Goal: Task Accomplishment & Management: Use online tool/utility

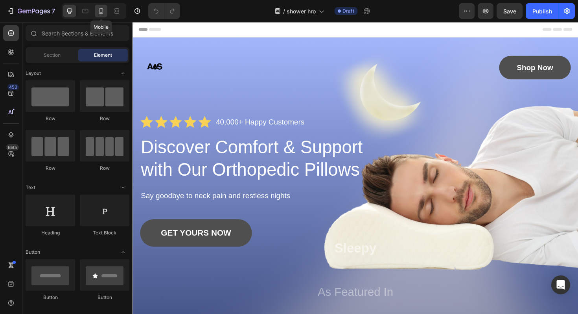
click at [102, 10] on icon at bounding box center [101, 11] width 8 height 8
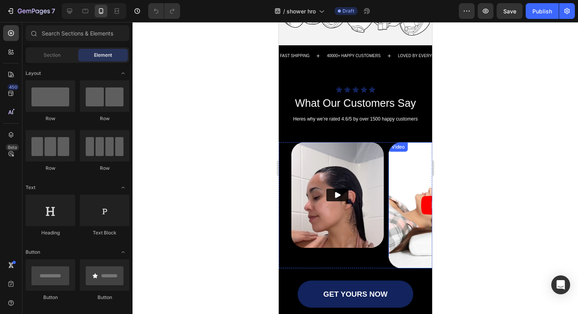
scroll to position [691, 0]
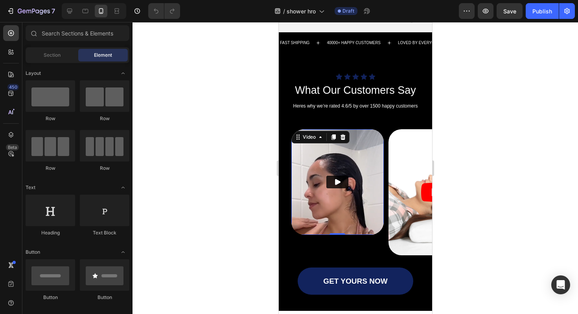
click at [361, 191] on img at bounding box center [337, 181] width 92 height 105
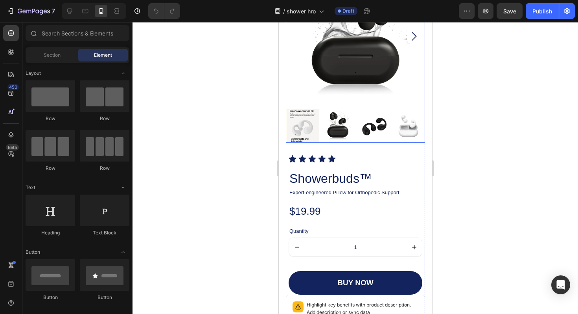
scroll to position [1090, 0]
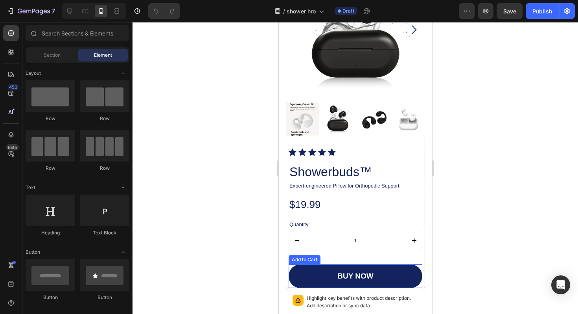
click at [335, 270] on button "buy now" at bounding box center [355, 276] width 134 height 24
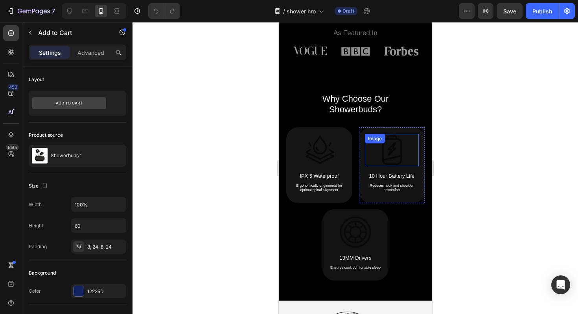
scroll to position [355, 0]
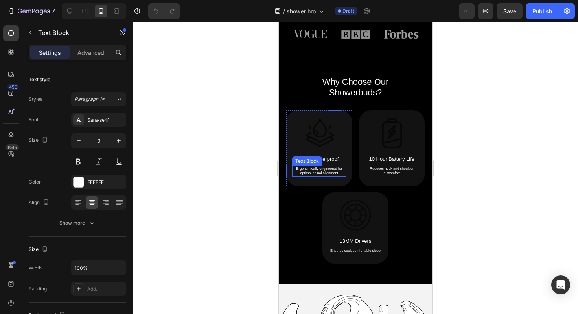
click at [335, 169] on p "Ergonomically engineered for optimal spinal alignment" at bounding box center [319, 170] width 53 height 9
click at [341, 171] on p "Ergonomically engineered for optimal spinal alignment" at bounding box center [319, 170] width 53 height 9
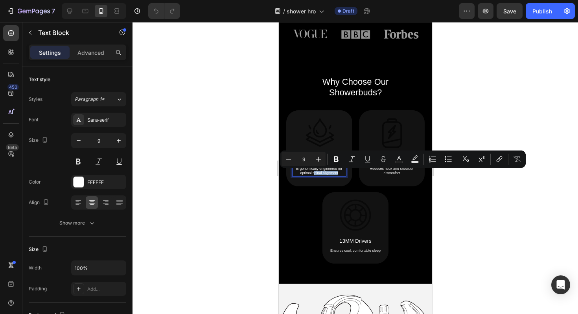
drag, startPoint x: 341, startPoint y: 172, endPoint x: 316, endPoint y: 171, distance: 25.2
click at [315, 171] on p "Ergonomically engineered for optimal spinal alignment" at bounding box center [319, 170] width 53 height 9
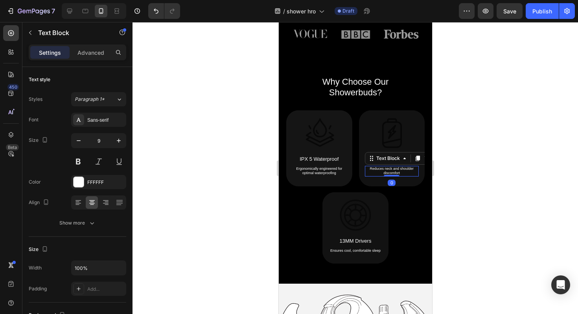
click at [394, 167] on p "Reduces neck and shoulder discomfort" at bounding box center [391, 170] width 53 height 9
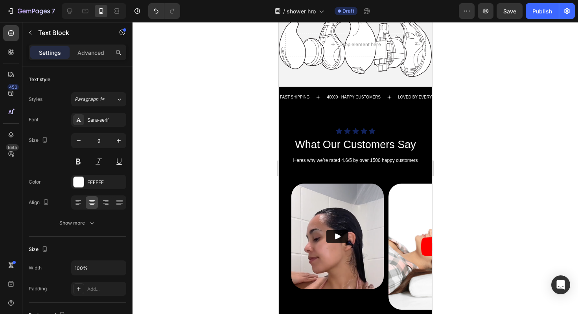
scroll to position [651, 0]
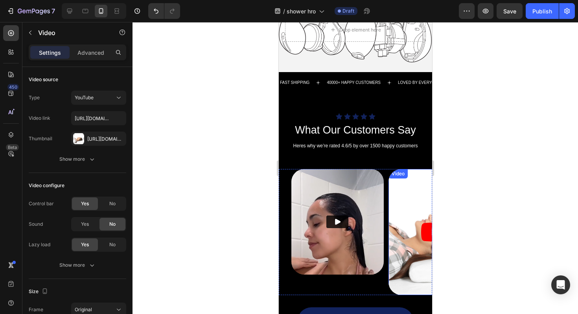
click at [407, 200] on article at bounding box center [434, 232] width 92 height 126
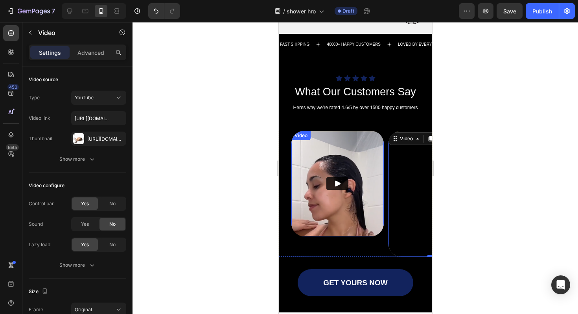
scroll to position [696, 0]
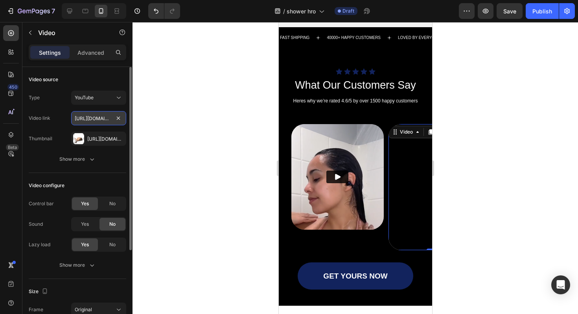
click at [107, 117] on input "[URL][DOMAIN_NAME]" at bounding box center [98, 118] width 55 height 14
click at [111, 100] on div "YouTube" at bounding box center [95, 97] width 40 height 7
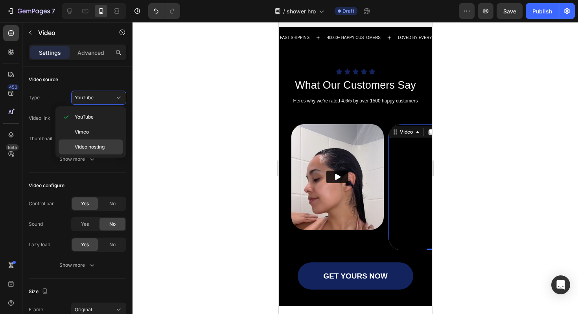
click at [94, 145] on span "Video hosting" at bounding box center [90, 146] width 30 height 7
type input "[URL][DOMAIN_NAME]"
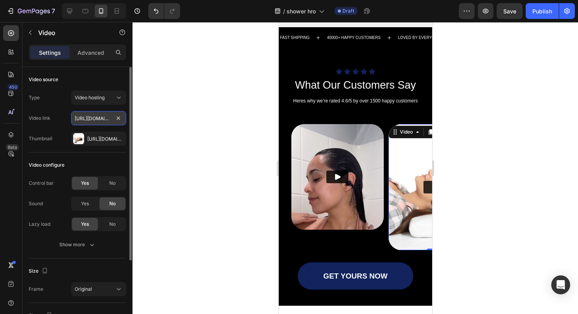
click at [100, 119] on input "[URL][DOMAIN_NAME]" at bounding box center [98, 118] width 55 height 14
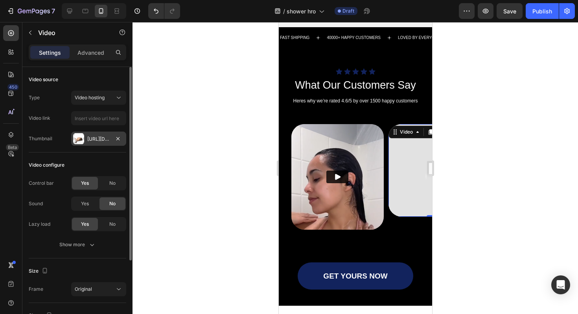
click at [101, 137] on div "[URL][DOMAIN_NAME]" at bounding box center [98, 138] width 23 height 7
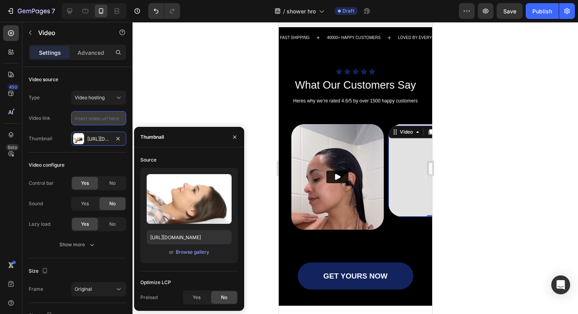
click at [102, 124] on input "text" at bounding box center [98, 118] width 55 height 14
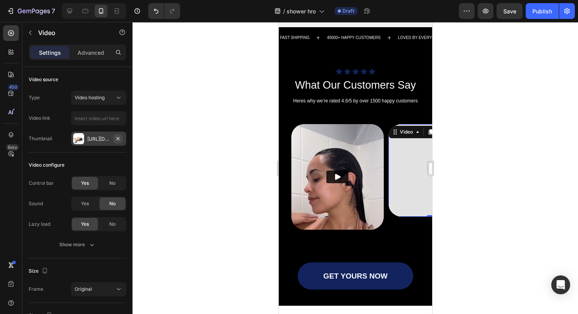
click at [120, 140] on icon "button" at bounding box center [118, 138] width 6 height 6
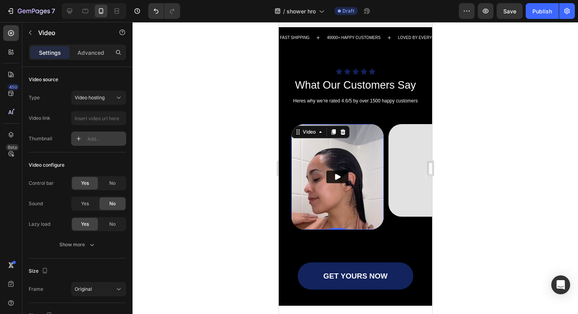
click at [344, 161] on img at bounding box center [337, 176] width 92 height 105
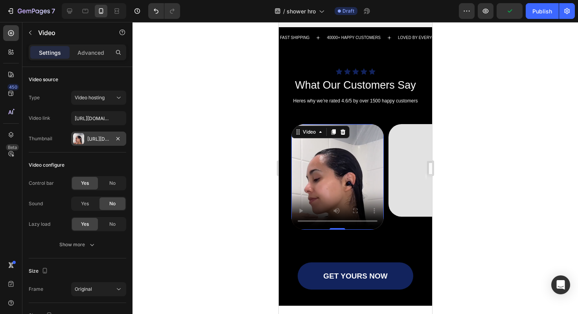
click at [100, 138] on div "[URL][DOMAIN_NAME]" at bounding box center [98, 138] width 23 height 7
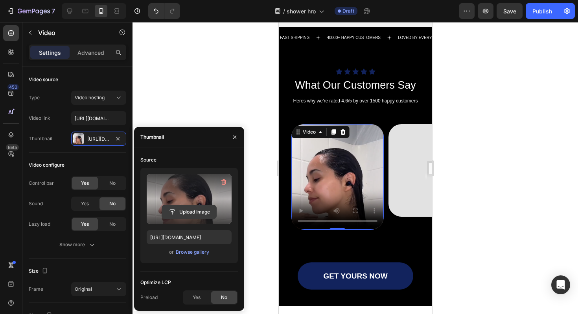
click at [201, 211] on input "file" at bounding box center [189, 211] width 54 height 13
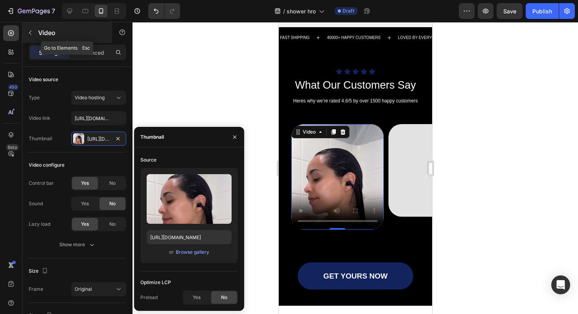
click at [33, 34] on icon "button" at bounding box center [30, 33] width 6 height 6
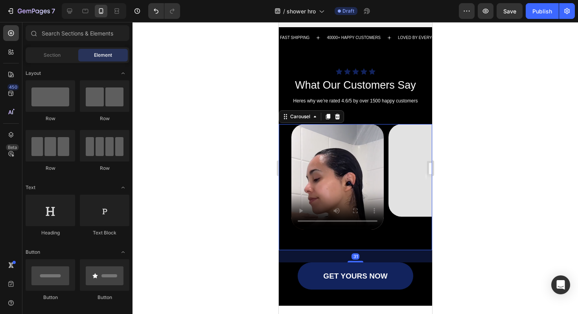
click at [406, 245] on div "Video" at bounding box center [434, 187] width 92 height 126
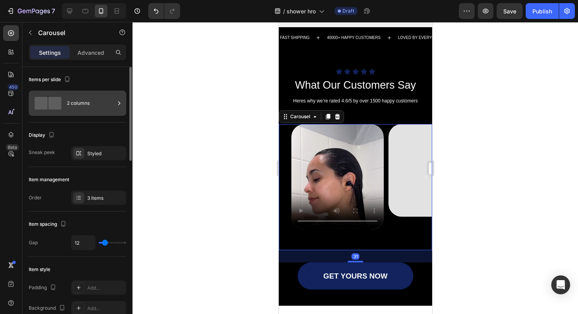
click at [103, 104] on div "2 columns" at bounding box center [91, 103] width 48 height 18
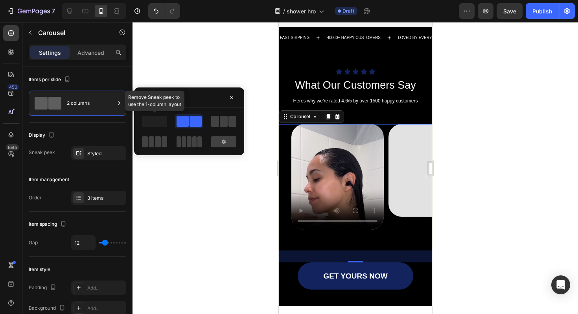
click at [155, 117] on span at bounding box center [154, 121] width 25 height 11
click at [155, 118] on span at bounding box center [154, 121] width 25 height 11
click at [411, 172] on img at bounding box center [434, 170] width 92 height 92
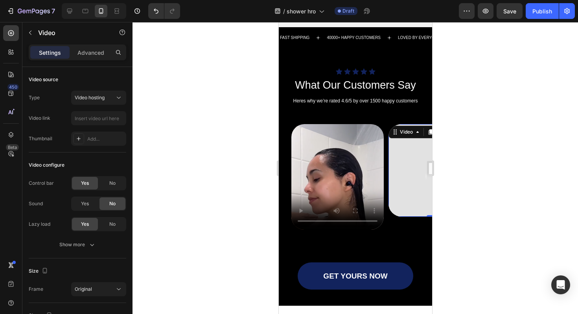
click at [406, 168] on img at bounding box center [434, 170] width 92 height 92
click at [414, 132] on icon at bounding box center [417, 132] width 6 height 6
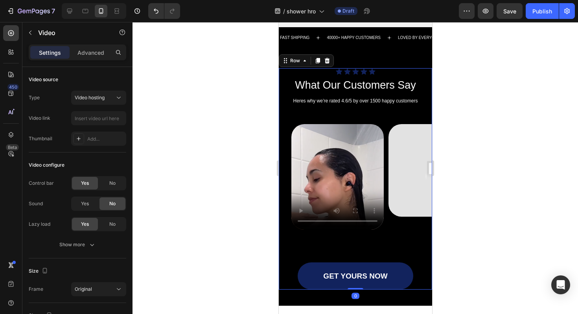
click at [380, 95] on div "Icon Icon Icon Icon Icon Icon List What Our Customers Say Heading Heres why we’…" at bounding box center [355, 178] width 153 height 221
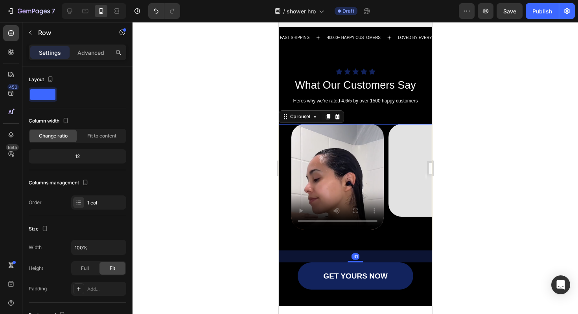
click at [395, 225] on div "Video" at bounding box center [434, 187] width 92 height 126
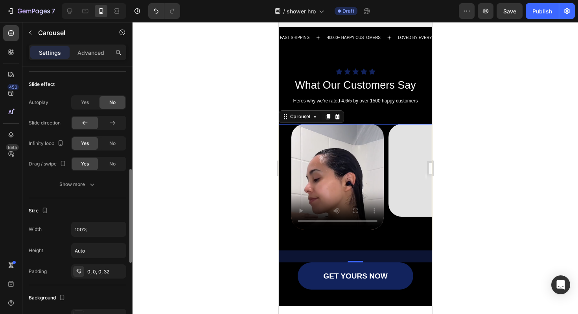
scroll to position [310, 0]
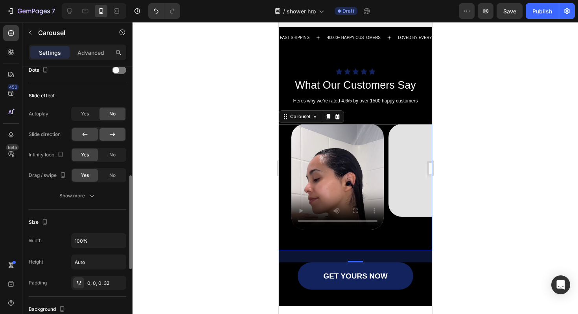
click at [113, 131] on icon at bounding box center [113, 134] width 8 height 8
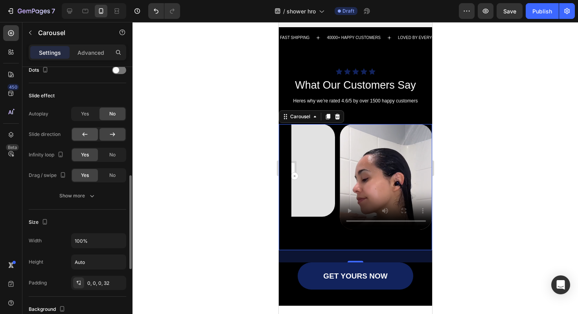
click at [92, 135] on div at bounding box center [85, 134] width 26 height 13
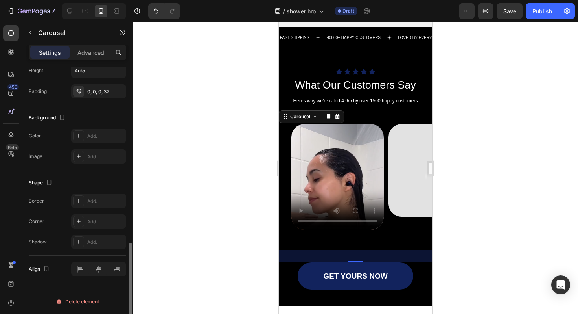
scroll to position [255, 0]
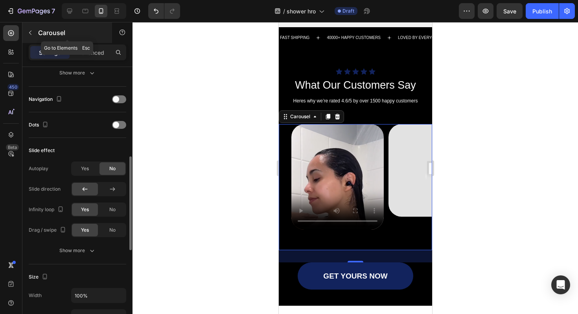
click at [30, 36] on button "button" at bounding box center [30, 32] width 13 height 13
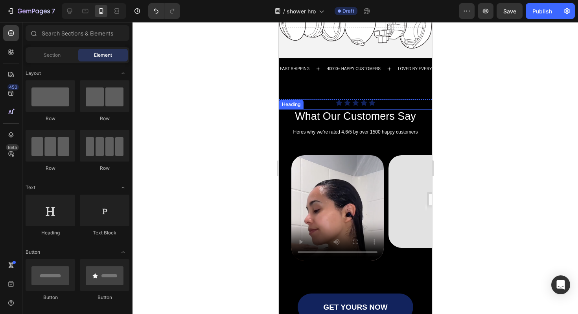
scroll to position [660, 0]
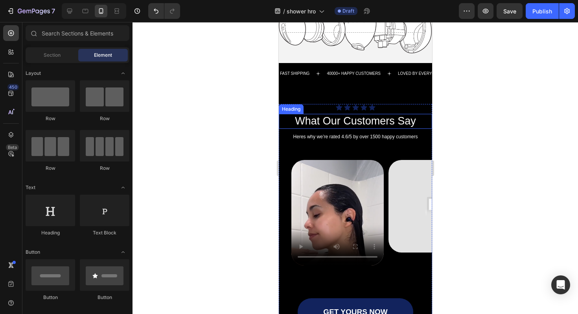
click at [327, 88] on div "Icon Icon Icon Icon Icon Icon List What Our Customers Say Heading Heres why we’…" at bounding box center [355, 212] width 153 height 257
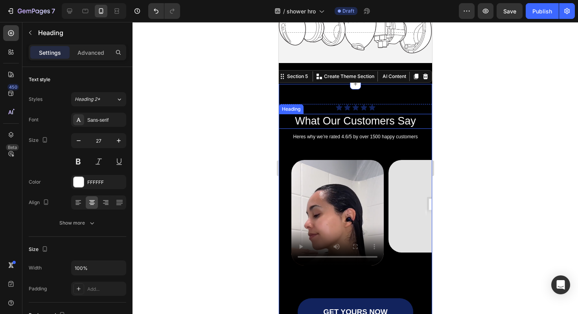
click at [325, 128] on h2 "What Our Customers Say" at bounding box center [355, 121] width 153 height 15
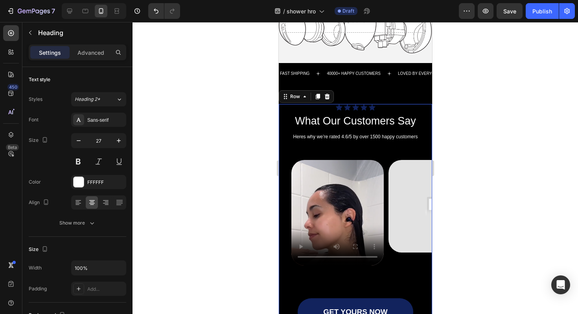
click at [299, 150] on div "Icon Icon Icon Icon Icon Icon List What Our Customers Say Heading Heres why we’…" at bounding box center [355, 214] width 153 height 221
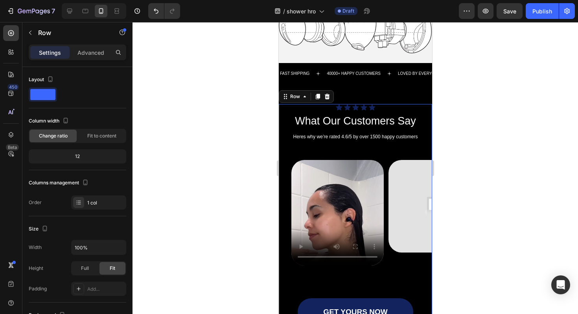
click at [288, 159] on div "Icon Icon Icon Icon Icon Icon List What Our Customers Say Heading Heres why we’…" at bounding box center [355, 214] width 153 height 221
click at [10, 135] on icon at bounding box center [11, 135] width 8 height 8
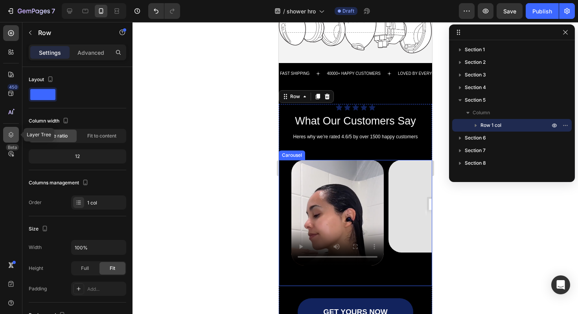
click at [10, 135] on icon at bounding box center [11, 135] width 8 height 8
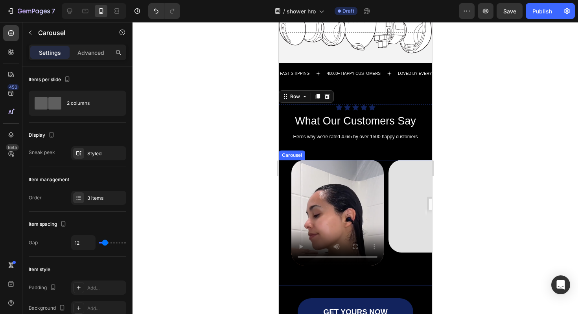
click at [285, 180] on div "Video Video Video Carousel" at bounding box center [355, 223] width 153 height 126
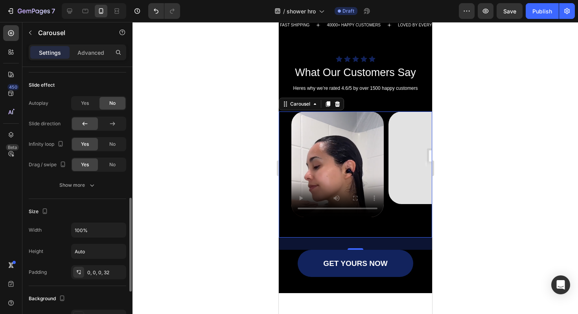
scroll to position [316, 0]
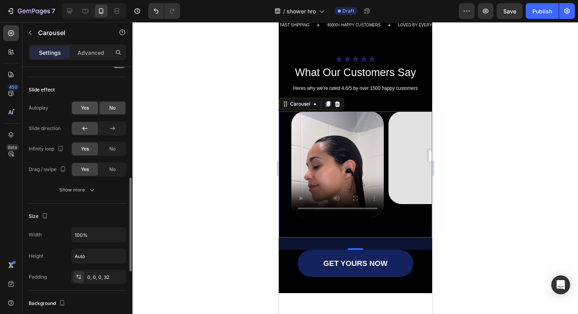
click at [85, 109] on span "Yes" at bounding box center [85, 107] width 8 height 7
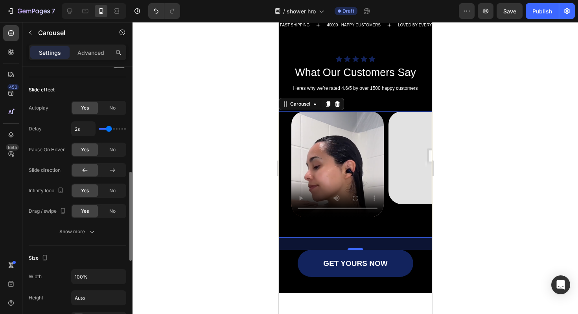
type input "1.3s"
type input "1.3"
type input "1.1s"
type input "1.1"
type input "1s"
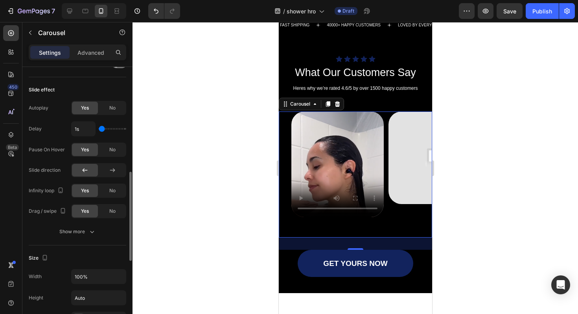
drag, startPoint x: 108, startPoint y: 128, endPoint x: 102, endPoint y: 128, distance: 6.3
type input "1"
click at [102, 128] on input "range" at bounding box center [113, 129] width 28 height 2
type input "1.5s"
type input "1.5"
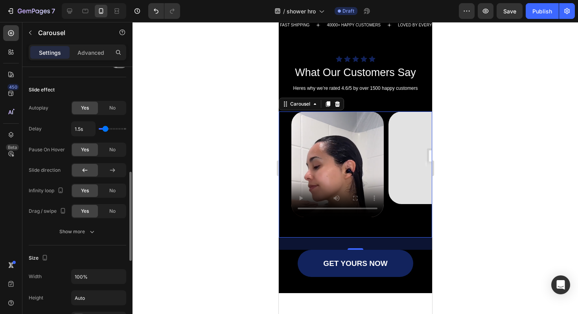
type input "1.6s"
type input "1.6"
type input "1.7s"
type input "1.7"
type input "1.8s"
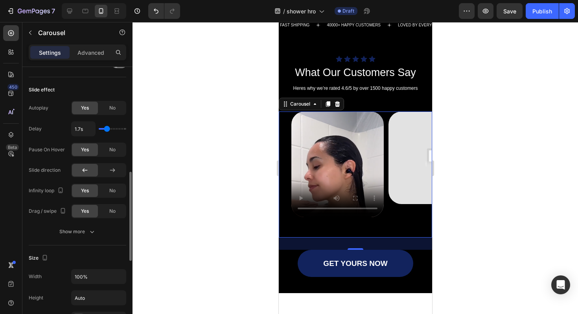
type input "1.8"
type input "1.7s"
type input "1.7"
type input "1.6s"
type input "1.6"
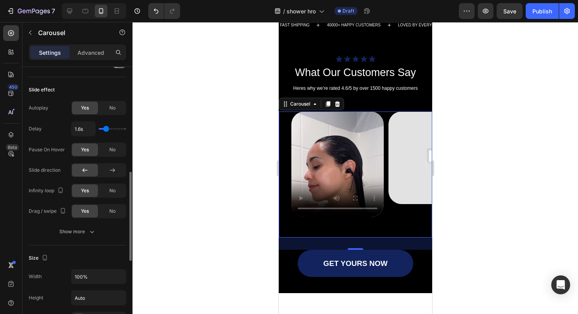
type input "1.5s"
type input "1.5"
click at [105, 128] on input "range" at bounding box center [113, 129] width 28 height 2
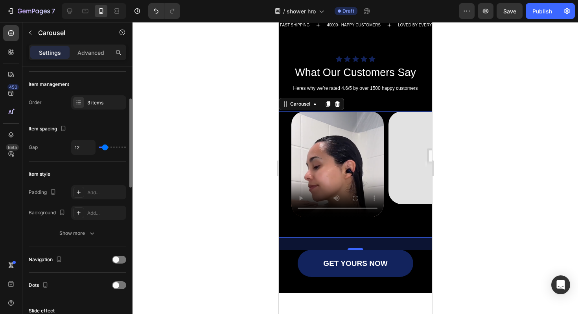
scroll to position [0, 0]
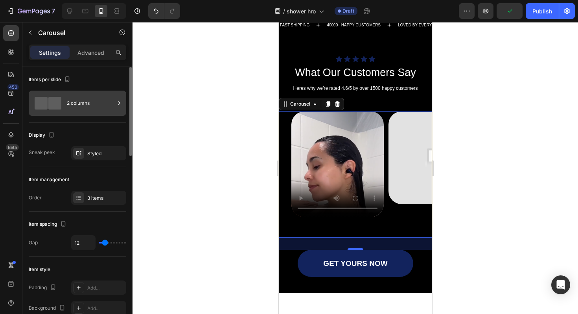
click at [108, 92] on div "2 columns" at bounding box center [78, 102] width 98 height 25
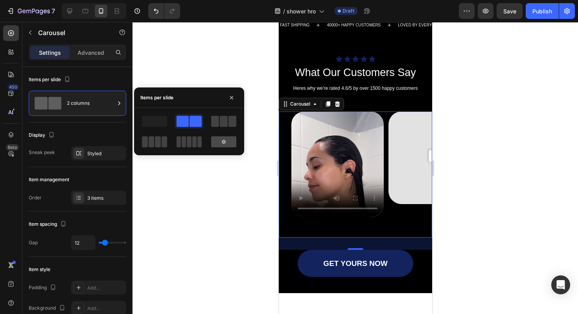
click at [229, 146] on div at bounding box center [223, 141] width 25 height 11
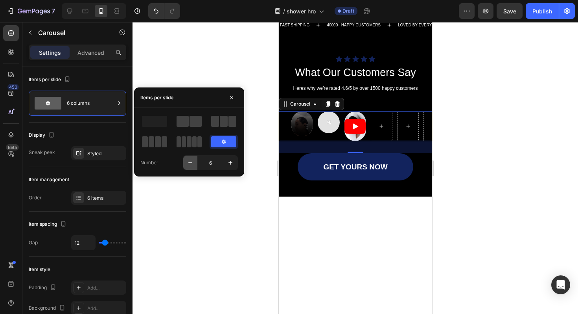
click at [195, 162] on button "button" at bounding box center [190, 162] width 14 height 14
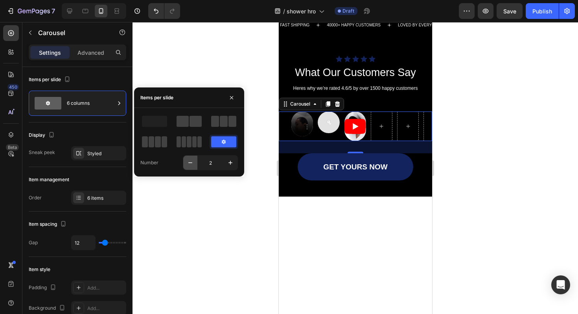
type input "1"
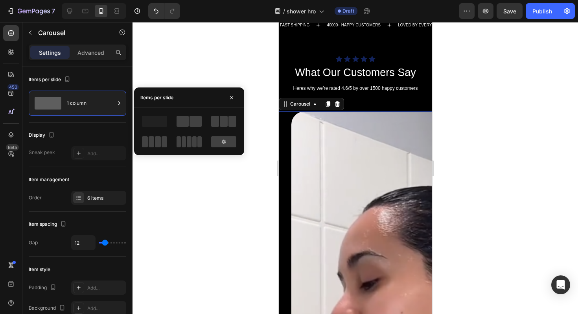
click at [192, 66] on div at bounding box center [356, 168] width 446 height 292
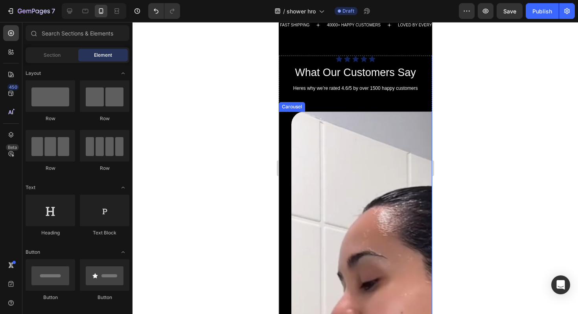
click at [286, 150] on div "Video Video Video Drop element here Drop element here Drop element here Carousel" at bounding box center [355, 306] width 153 height 390
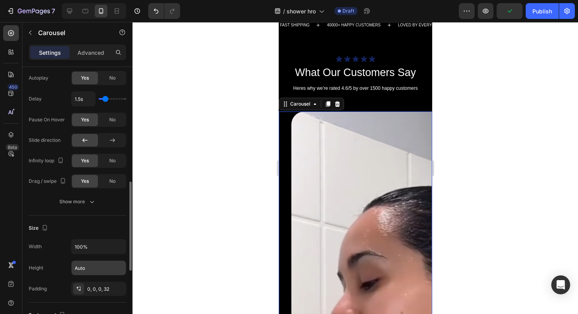
scroll to position [354, 0]
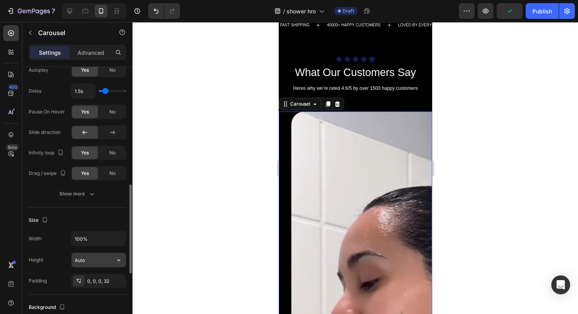
click at [101, 264] on input "Auto" at bounding box center [99, 260] width 54 height 14
click at [118, 260] on icon "button" at bounding box center [118, 260] width 3 height 2
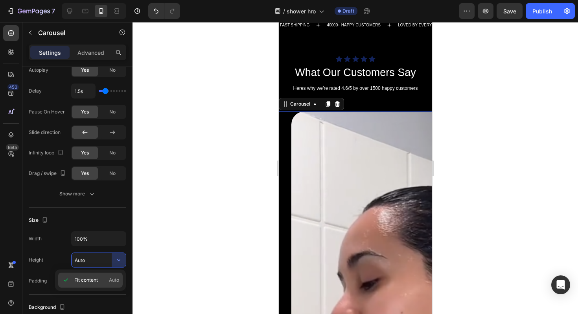
click at [101, 280] on p "Fit content Auto" at bounding box center [96, 279] width 45 height 7
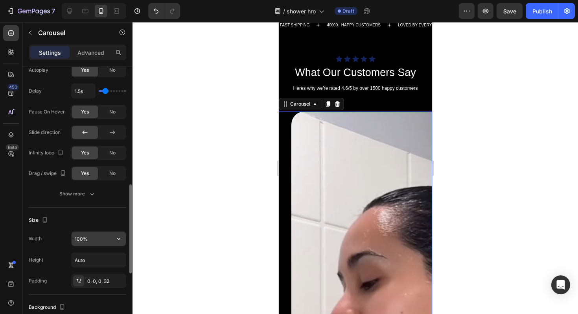
click at [100, 238] on input "100%" at bounding box center [99, 238] width 54 height 14
click at [118, 240] on icon "button" at bounding box center [119, 238] width 8 height 8
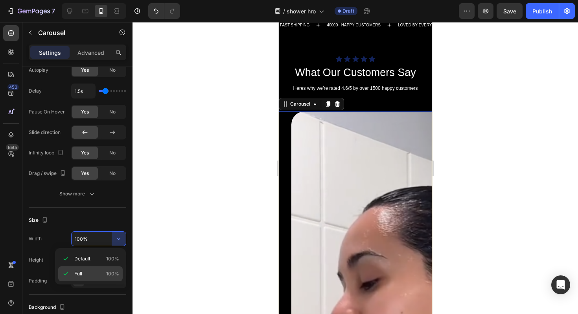
click at [95, 272] on p "Full 100%" at bounding box center [96, 273] width 45 height 7
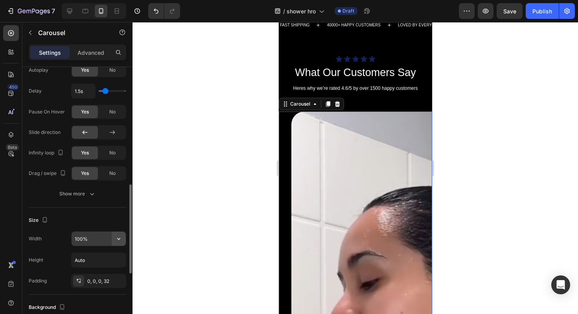
click at [113, 240] on button "button" at bounding box center [119, 238] width 14 height 14
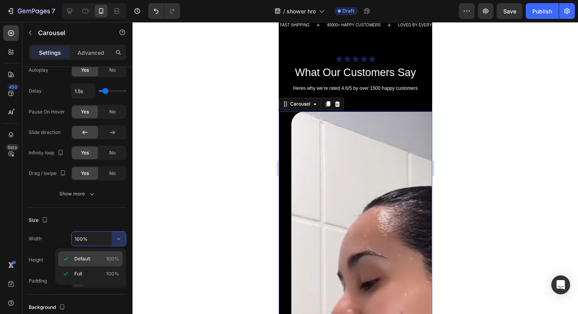
click at [90, 255] on p "Default 100%" at bounding box center [96, 258] width 45 height 7
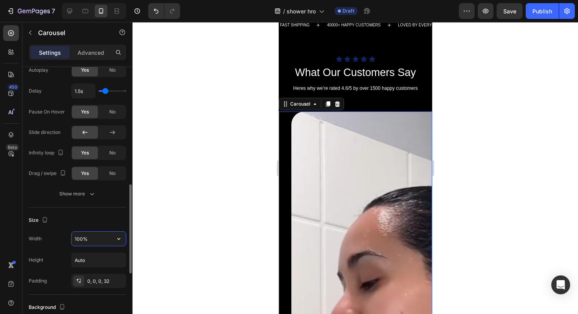
click at [98, 242] on input "100%" at bounding box center [99, 238] width 54 height 14
click at [104, 234] on input "100%" at bounding box center [99, 238] width 54 height 14
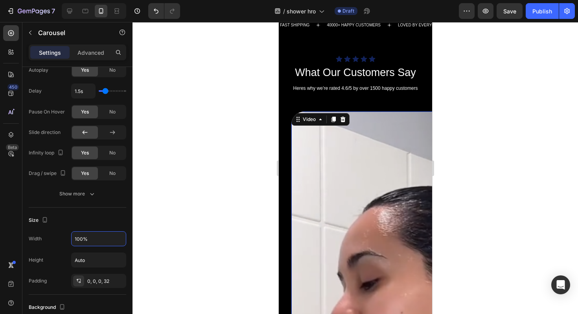
click at [319, 203] on video at bounding box center [434, 274] width 286 height 327
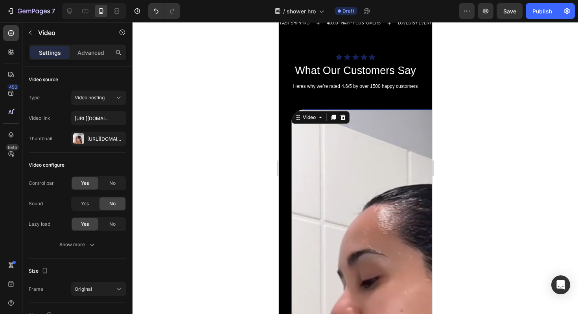
scroll to position [704, 0]
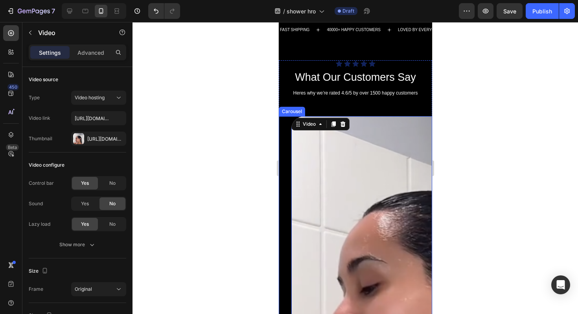
click at [283, 153] on div "Video 0 Video Video Drop element here Drop element here Drop element here Carou…" at bounding box center [355, 311] width 153 height 390
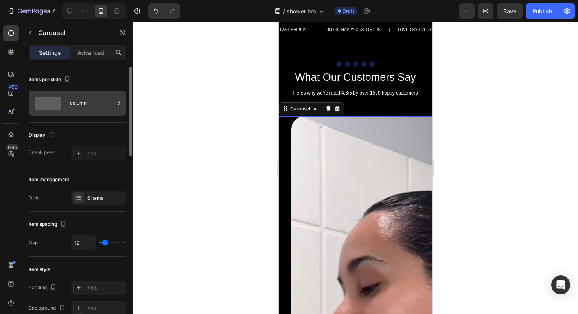
click at [96, 97] on div "1 column" at bounding box center [91, 103] width 48 height 18
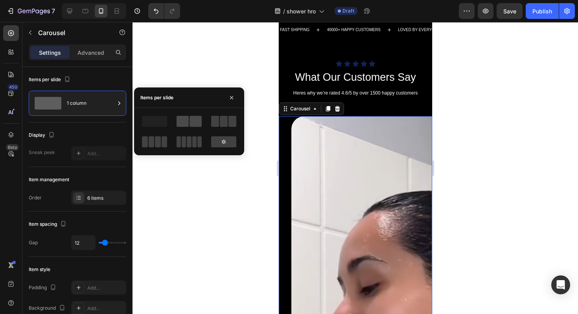
click at [180, 121] on span at bounding box center [183, 121] width 12 height 11
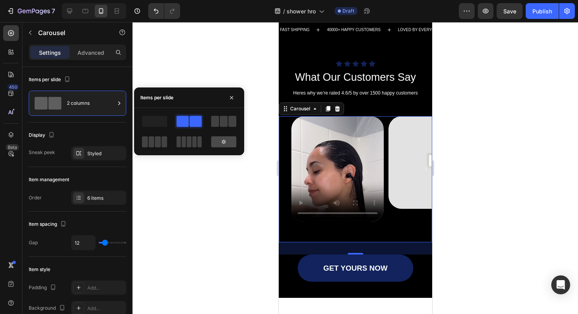
click at [228, 143] on div at bounding box center [223, 141] width 25 height 11
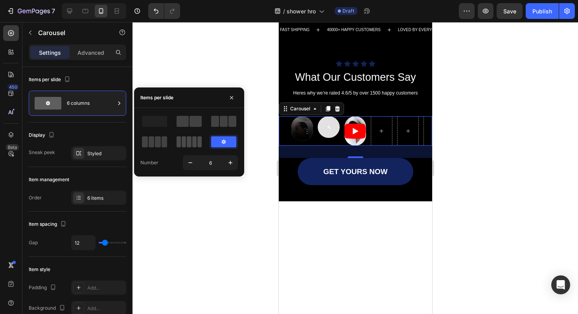
click at [189, 138] on span at bounding box center [189, 141] width 4 height 11
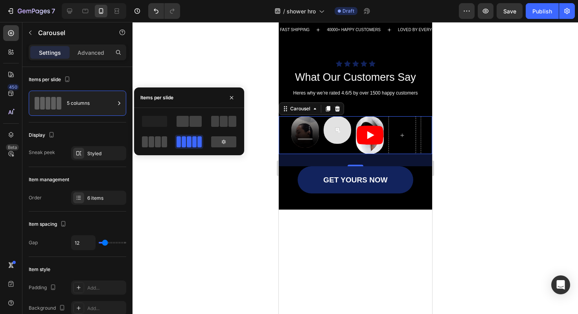
click at [162, 139] on span at bounding box center [165, 141] width 6 height 11
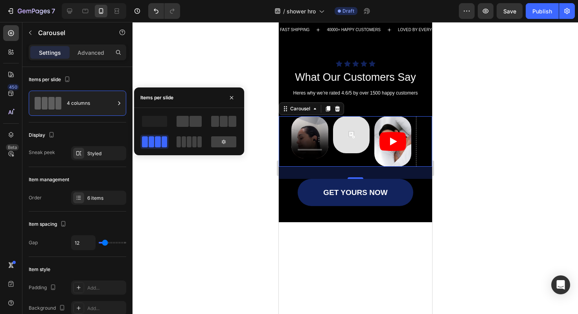
click at [202, 126] on div at bounding box center [189, 121] width 28 height 14
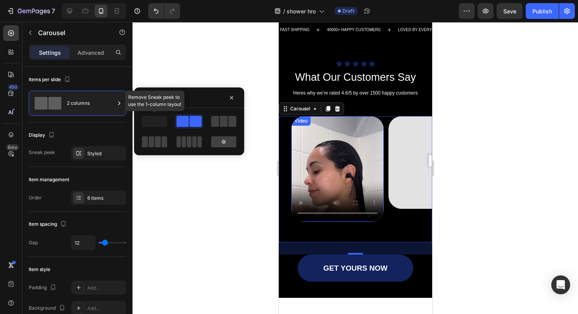
click at [155, 120] on span at bounding box center [154, 121] width 25 height 11
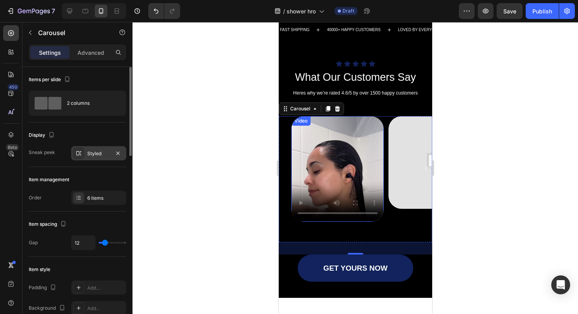
click at [97, 154] on div "Styled" at bounding box center [98, 153] width 23 height 7
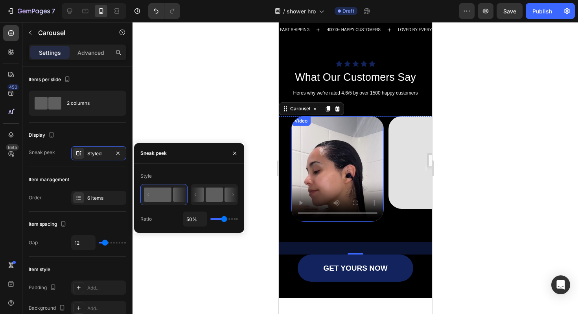
click at [206, 197] on rect at bounding box center [214, 194] width 17 height 14
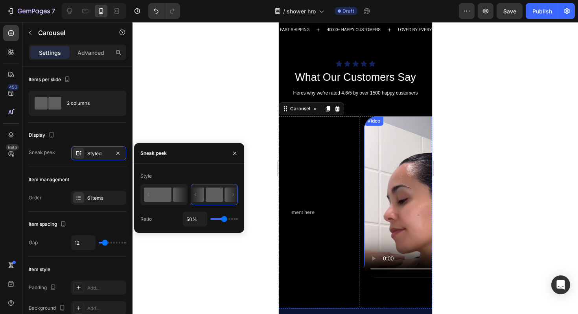
click at [169, 193] on rect at bounding box center [158, 194] width 28 height 14
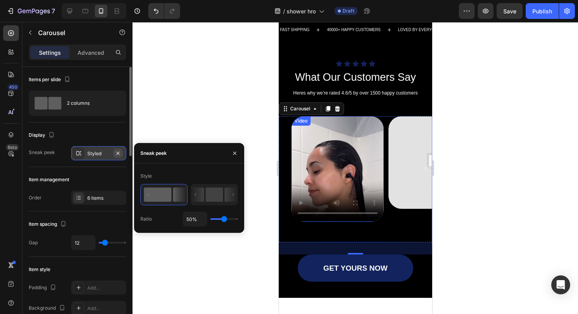
click at [120, 152] on icon "button" at bounding box center [118, 153] width 6 height 6
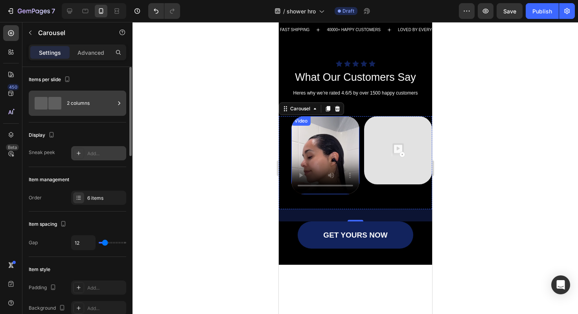
click at [102, 110] on div "2 columns" at bounding box center [91, 103] width 48 height 18
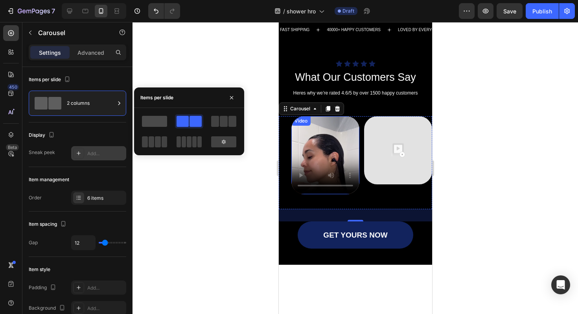
click at [162, 126] on span at bounding box center [154, 121] width 25 height 11
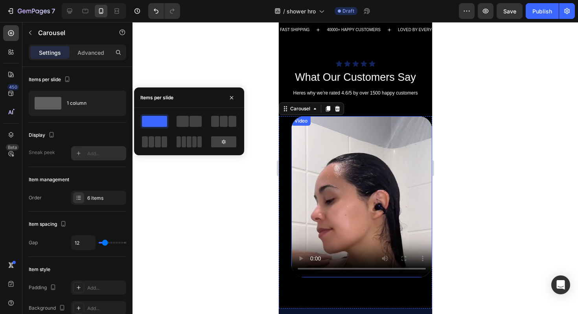
click at [113, 133] on div "Display" at bounding box center [78, 135] width 98 height 13
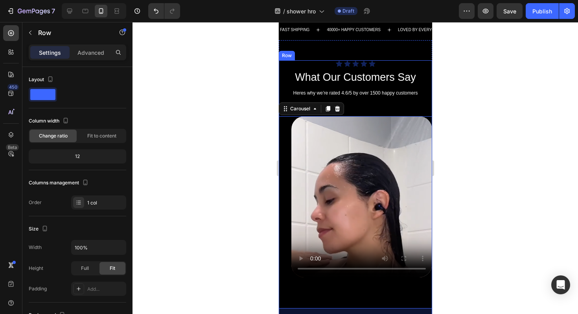
click at [401, 107] on div "Icon Icon Icon Icon Icon Icon List What Our Customers Say Heading Heres why we’…" at bounding box center [355, 203] width 153 height 287
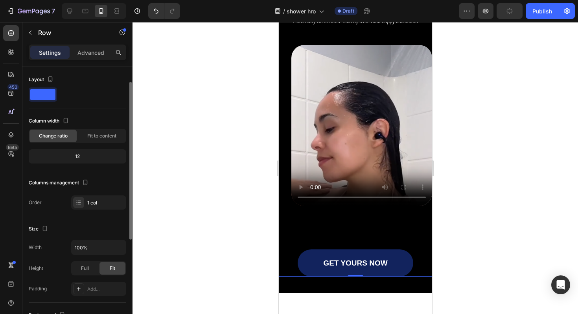
scroll to position [57, 0]
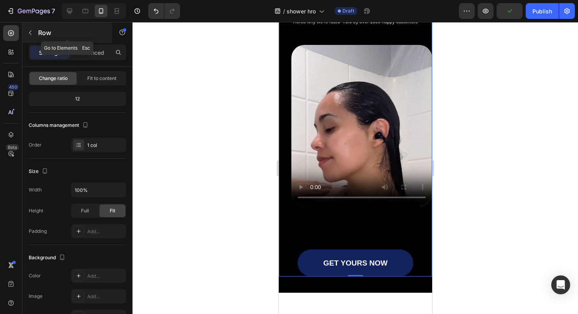
click at [32, 33] on icon "button" at bounding box center [30, 33] width 6 height 6
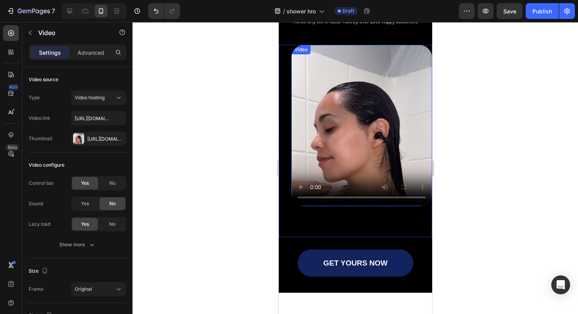
click at [334, 145] on video at bounding box center [361, 125] width 141 height 161
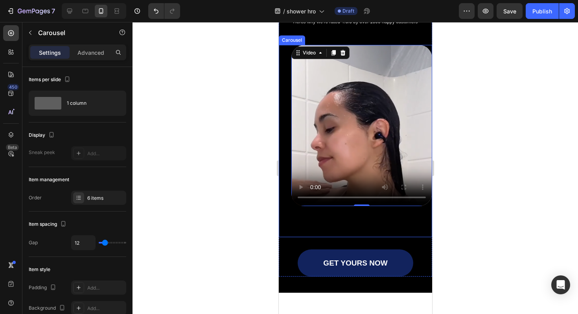
click at [283, 117] on div "Video 0 Video Video Drop element here Drop element here Drop element here Carou…" at bounding box center [355, 141] width 153 height 192
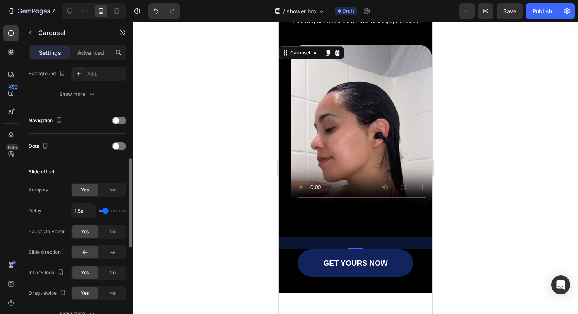
scroll to position [247, 0]
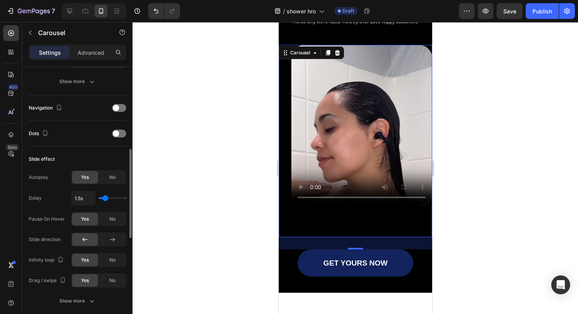
type input "1.7s"
type input "1.7"
type input "1s"
type input "1"
drag, startPoint x: 106, startPoint y: 196, endPoint x: 77, endPoint y: 195, distance: 29.5
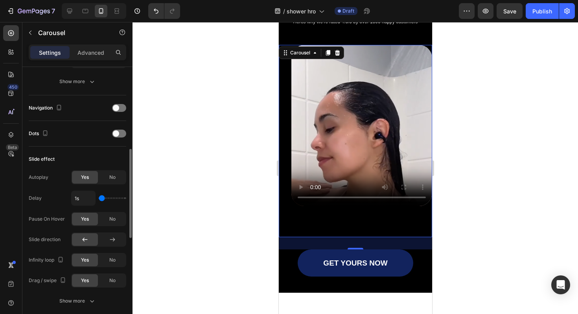
click at [77, 195] on div "1s" at bounding box center [98, 197] width 55 height 15
click at [105, 240] on div at bounding box center [113, 239] width 26 height 13
click at [88, 238] on icon at bounding box center [85, 239] width 8 height 8
click at [107, 261] on div "No" at bounding box center [113, 259] width 26 height 13
click at [89, 258] on span "Yes" at bounding box center [85, 259] width 8 height 7
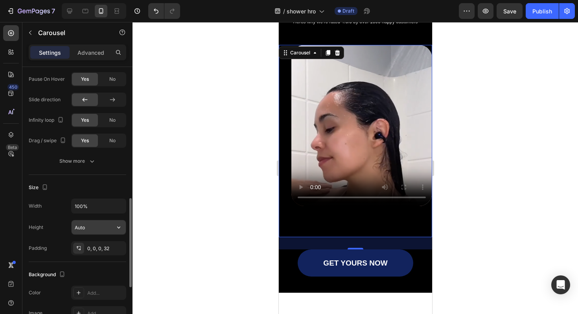
scroll to position [392, 0]
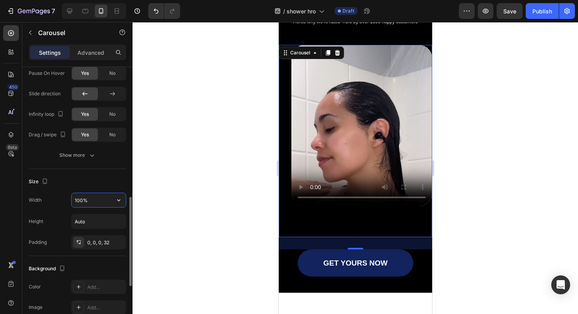
click at [110, 201] on input "100%" at bounding box center [99, 200] width 54 height 14
click at [109, 216] on input "Auto" at bounding box center [99, 221] width 54 height 14
click at [104, 224] on input "Auto" at bounding box center [99, 221] width 54 height 14
click at [118, 224] on icon "button" at bounding box center [119, 221] width 8 height 8
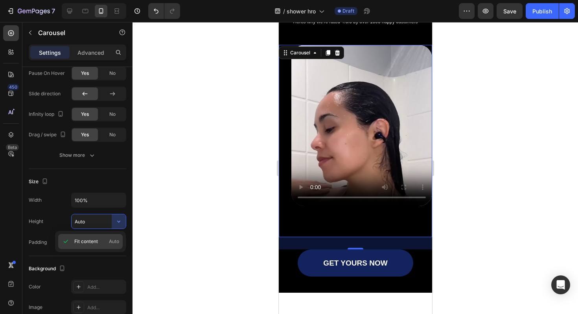
click at [105, 245] on div "Fit content Auto" at bounding box center [90, 241] width 65 height 15
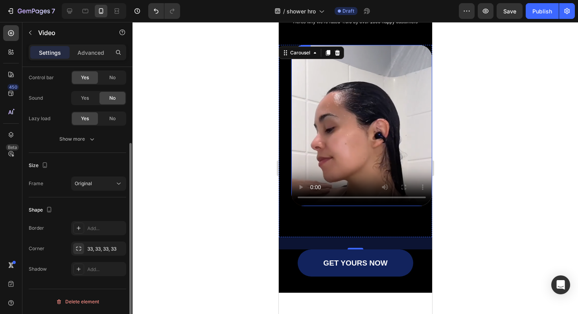
click at [340, 166] on video at bounding box center [361, 125] width 141 height 161
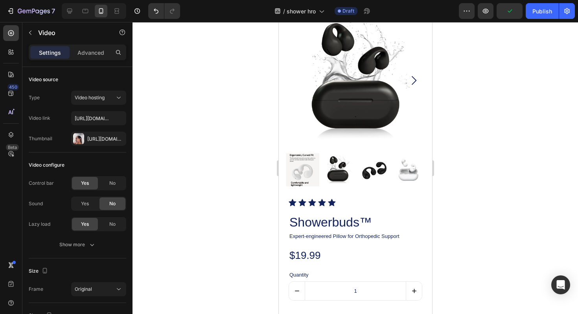
scroll to position [1162, 0]
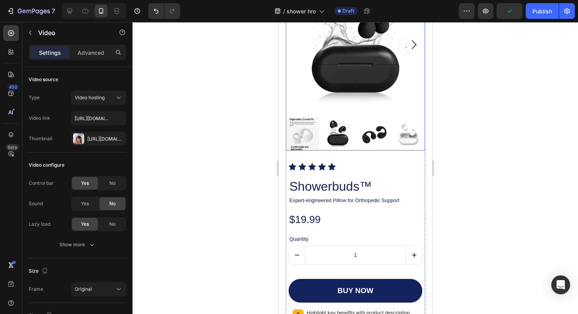
click at [368, 127] on img at bounding box center [372, 133] width 33 height 33
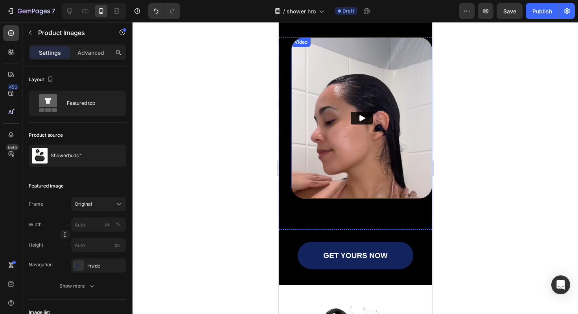
scroll to position [772, 0]
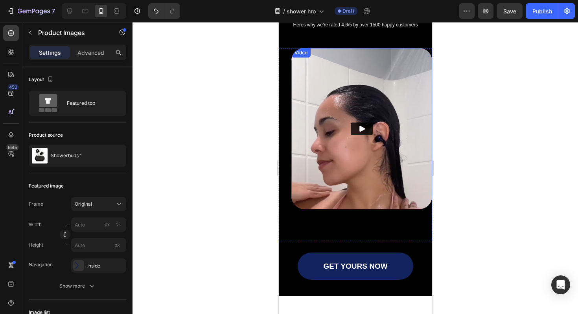
click at [370, 139] on img at bounding box center [361, 128] width 141 height 161
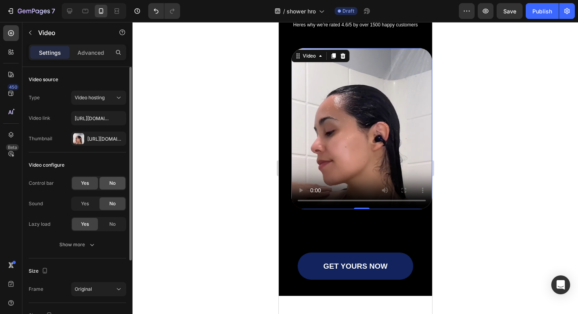
click at [111, 182] on span "No" at bounding box center [112, 182] width 6 height 7
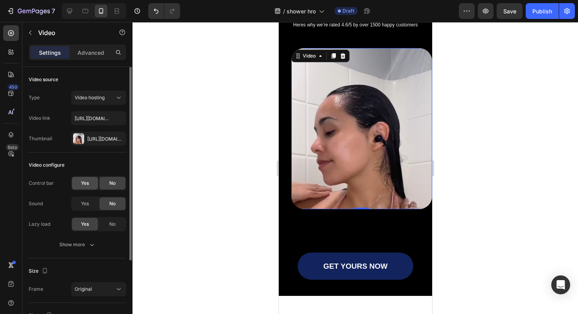
click at [88, 181] on span "Yes" at bounding box center [85, 182] width 8 height 7
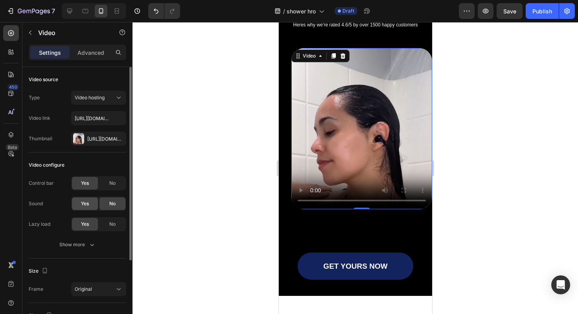
click at [90, 202] on div "Yes" at bounding box center [85, 203] width 26 height 13
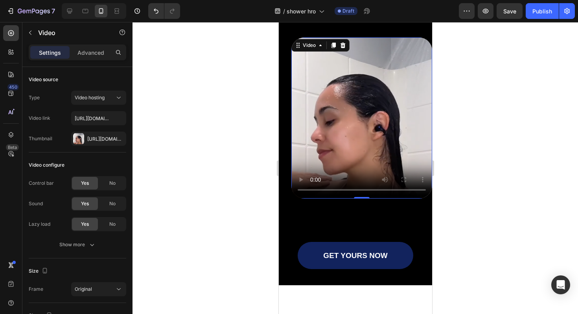
scroll to position [784, 0]
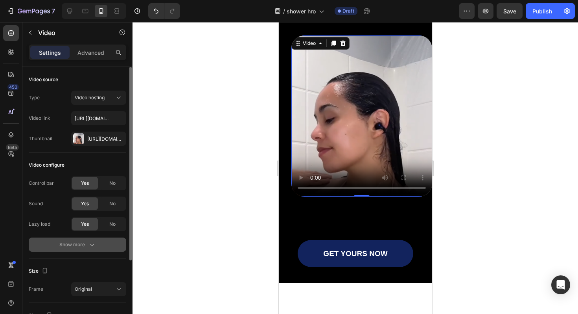
click at [81, 242] on div "Show more" at bounding box center [77, 244] width 37 height 8
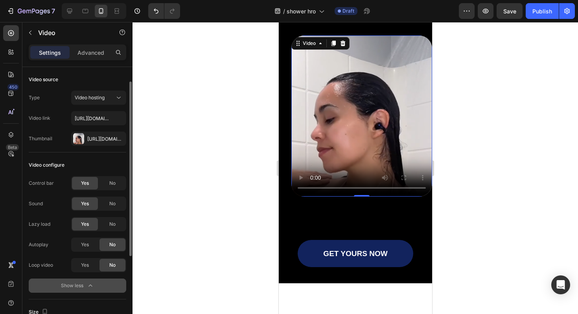
scroll to position [13, 0]
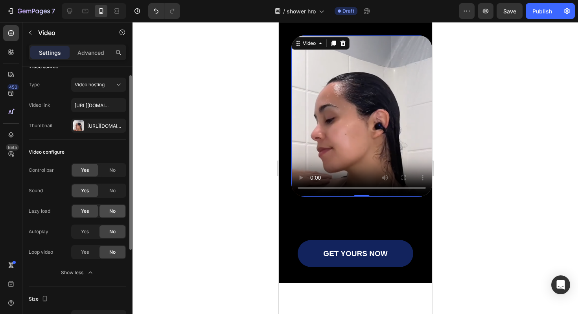
click at [118, 213] on div "No" at bounding box center [113, 211] width 26 height 13
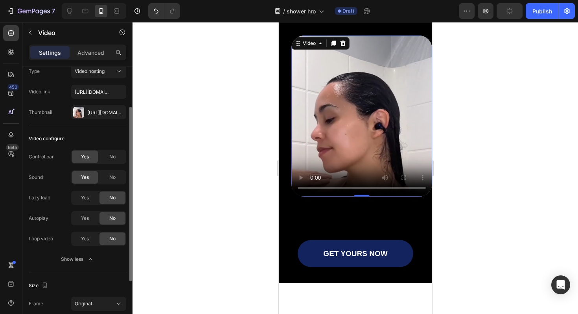
scroll to position [43, 0]
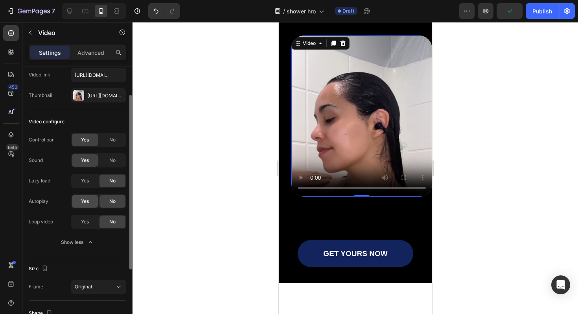
click at [88, 195] on div "Yes" at bounding box center [85, 201] width 26 height 13
click at [87, 220] on span "Yes" at bounding box center [85, 221] width 8 height 7
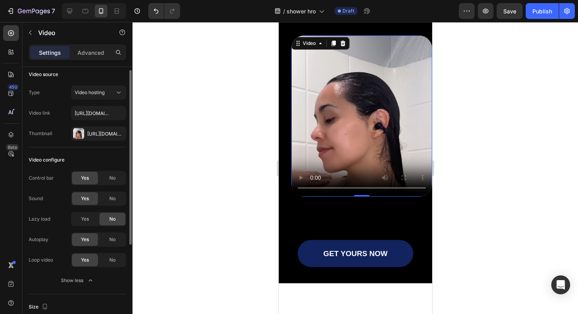
scroll to position [0, 0]
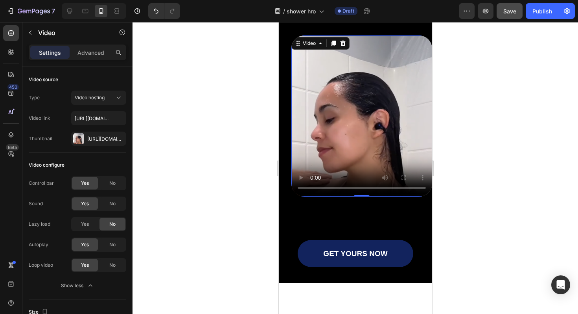
click at [513, 14] on span "Save" at bounding box center [510, 11] width 13 height 7
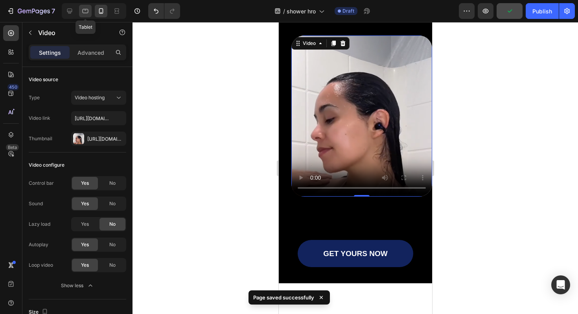
click at [88, 7] on icon at bounding box center [85, 11] width 8 height 8
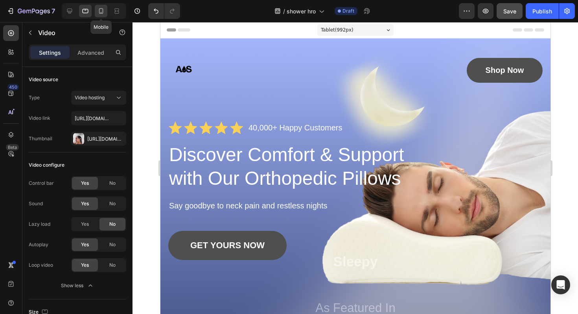
click at [103, 9] on icon at bounding box center [101, 11] width 4 height 6
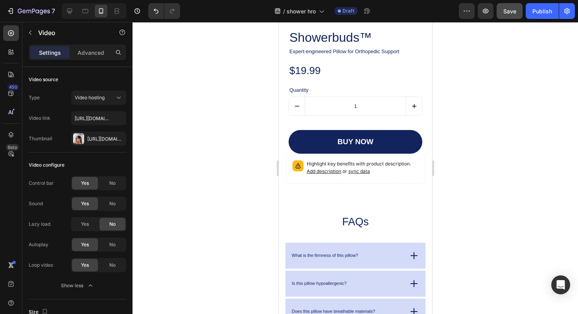
scroll to position [1311, 0]
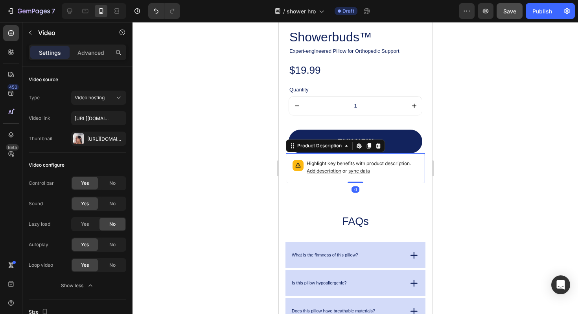
click at [388, 167] on p "Highlight key benefits with product description. Add description or sync data" at bounding box center [362, 167] width 112 height 15
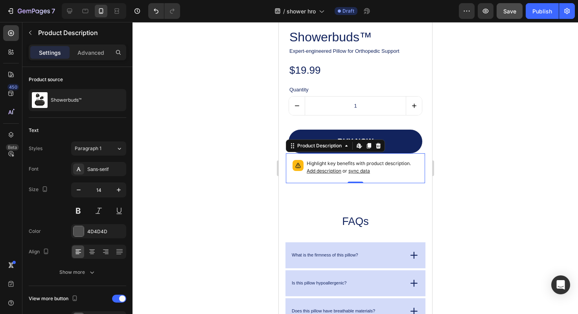
click at [362, 170] on span "sync data" at bounding box center [359, 171] width 22 height 6
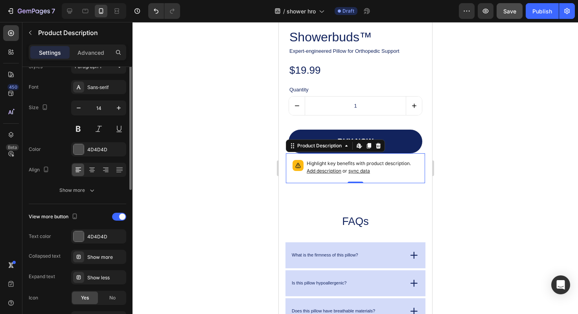
scroll to position [0, 0]
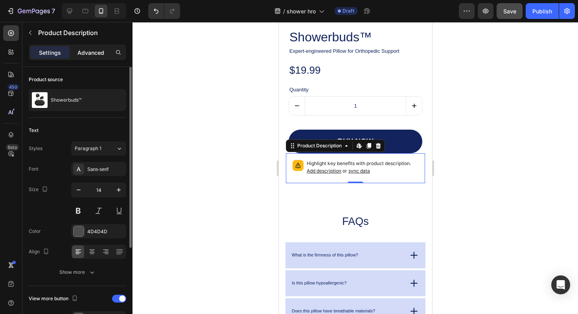
click at [92, 53] on p "Advanced" at bounding box center [91, 52] width 27 height 8
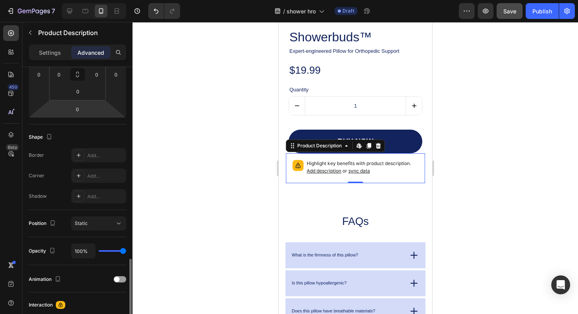
scroll to position [222, 0]
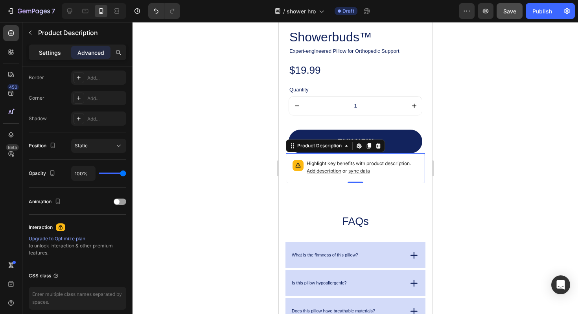
click at [50, 54] on p "Settings" at bounding box center [50, 52] width 22 height 8
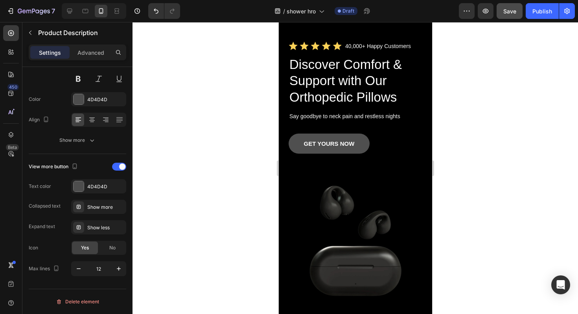
scroll to position [0, 0]
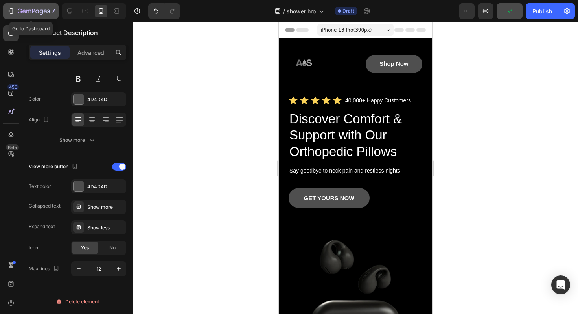
click at [48, 5] on button "7" at bounding box center [30, 11] width 55 height 16
